Goal: Task Accomplishment & Management: Use online tool/utility

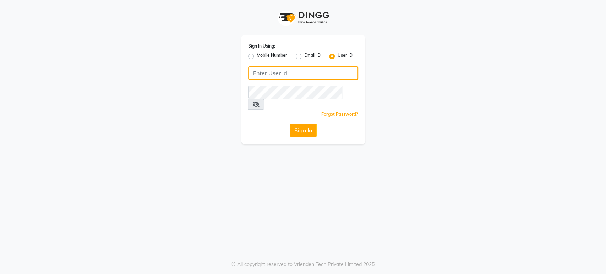
click at [319, 73] on input "Username" at bounding box center [303, 72] width 110 height 13
type input "mkaysalon"
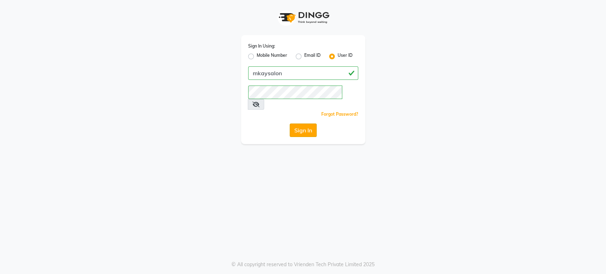
click at [301, 124] on button "Sign In" at bounding box center [303, 130] width 27 height 13
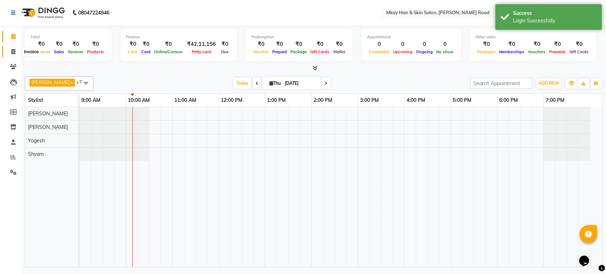
click at [14, 50] on icon at bounding box center [13, 51] width 4 height 5
select select "5258"
select select "service"
